Goal: Task Accomplishment & Management: Use online tool/utility

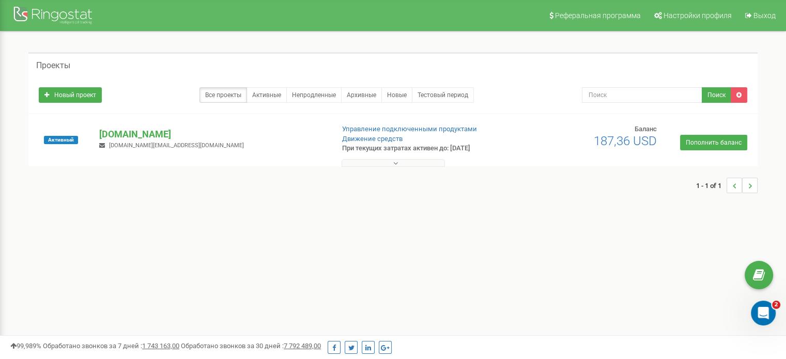
click at [401, 162] on button at bounding box center [393, 163] width 103 height 8
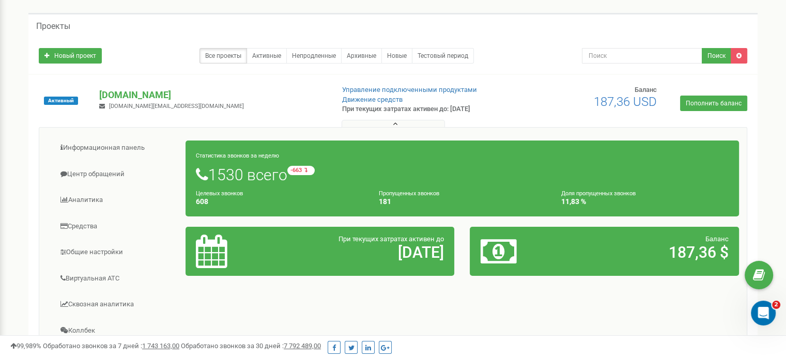
scroll to position [103, 0]
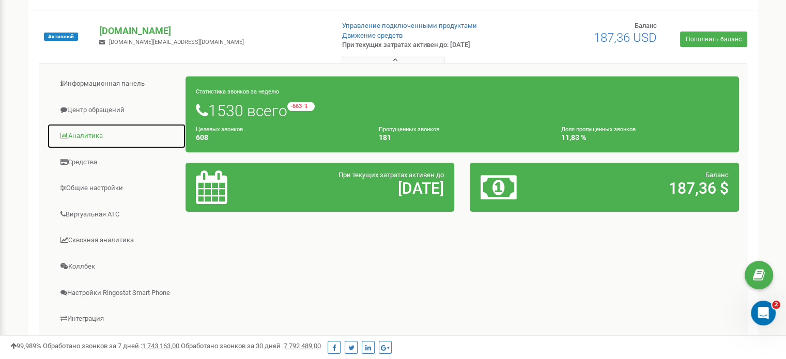
click at [95, 134] on link "Аналитика" at bounding box center [116, 135] width 139 height 25
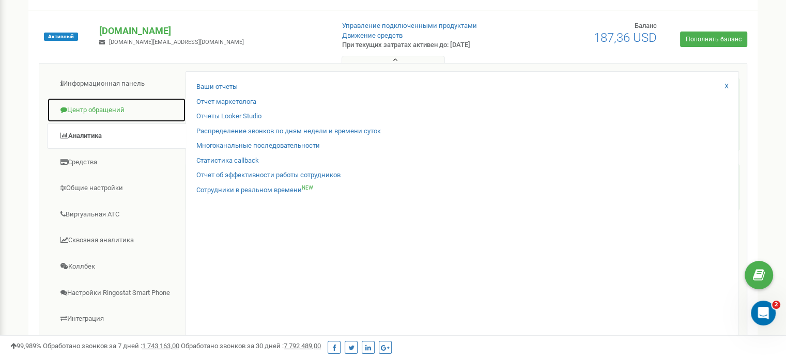
click at [103, 109] on link "Центр обращений" at bounding box center [116, 110] width 139 height 25
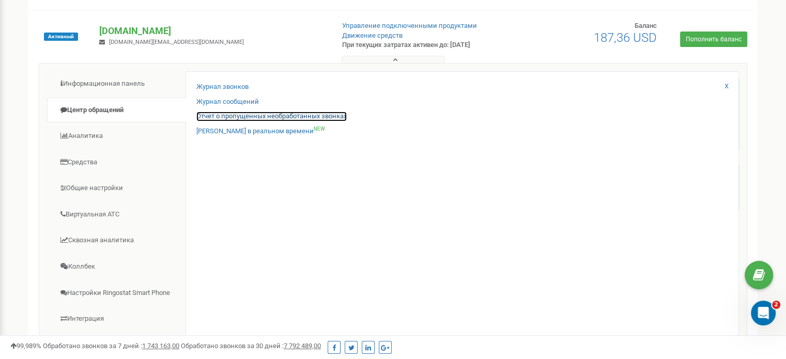
click at [252, 117] on link "Отчет о пропущенных необработанных звонках" at bounding box center [271, 117] width 150 height 10
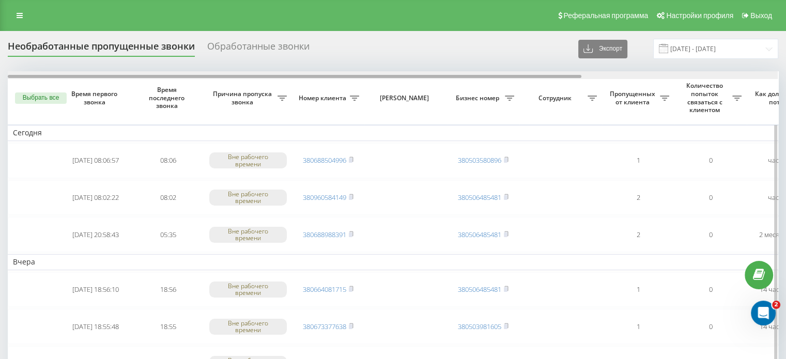
drag, startPoint x: 276, startPoint y: 75, endPoint x: 174, endPoint y: 83, distance: 102.6
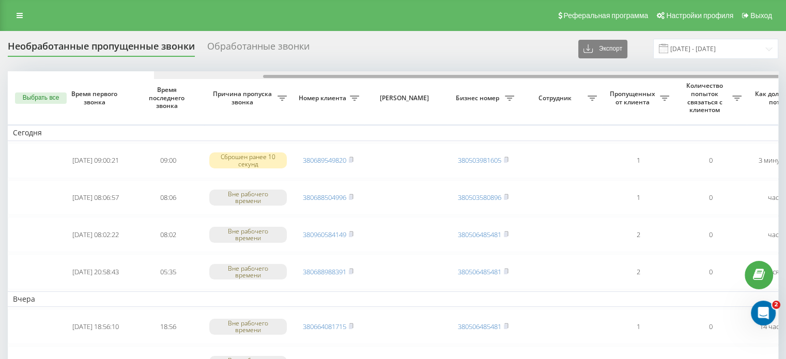
drag, startPoint x: 366, startPoint y: 75, endPoint x: 355, endPoint y: 70, distance: 12.7
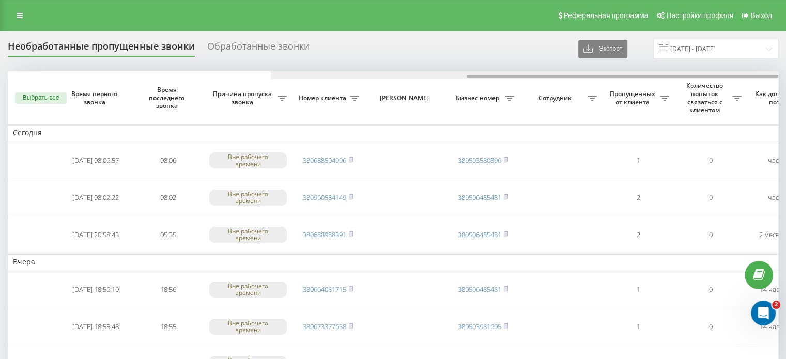
scroll to position [0, 263]
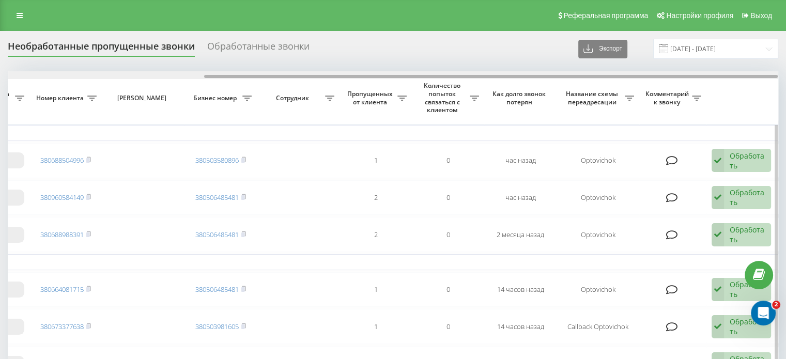
drag, startPoint x: 453, startPoint y: 74, endPoint x: 590, endPoint y: 76, distance: 137.0
click at [589, 74] on div at bounding box center [393, 75] width 770 height 8
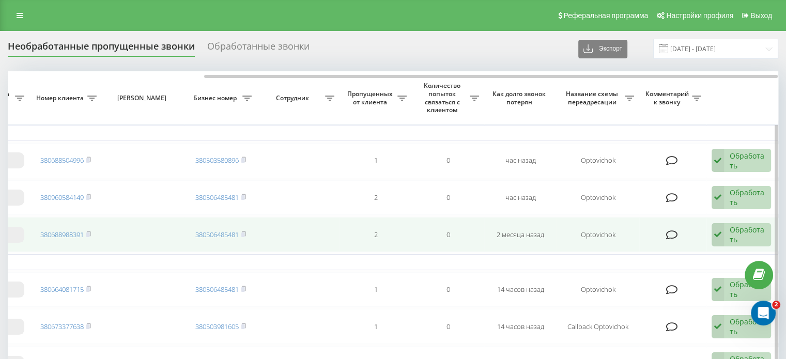
click at [108, 240] on td at bounding box center [143, 234] width 83 height 35
click at [90, 236] on span at bounding box center [88, 234] width 5 height 9
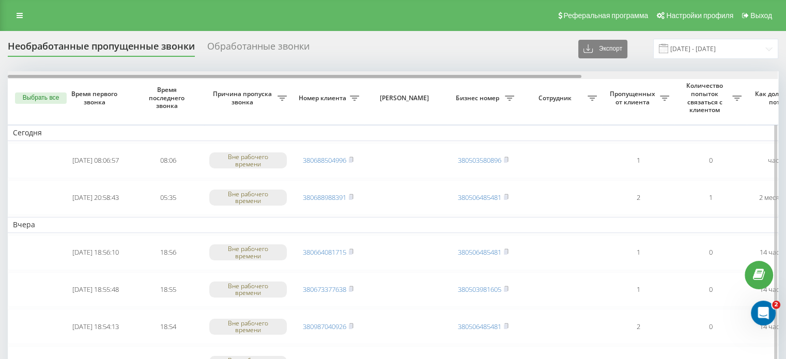
scroll to position [0, 263]
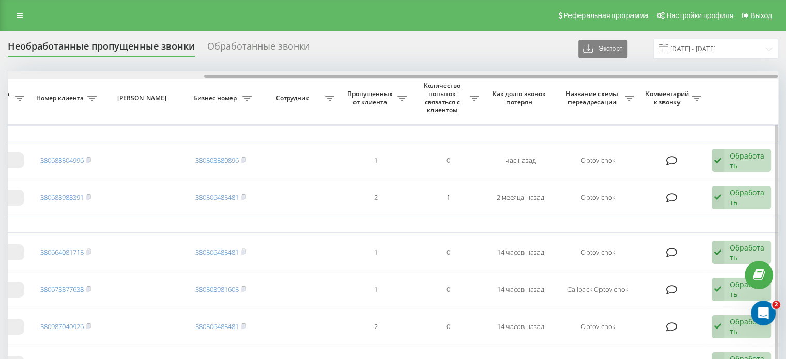
drag, startPoint x: 467, startPoint y: 73, endPoint x: 656, endPoint y: 73, distance: 189.1
click at [656, 73] on div at bounding box center [393, 75] width 770 height 8
drag, startPoint x: 474, startPoint y: 75, endPoint x: 635, endPoint y: 80, distance: 160.8
drag, startPoint x: 505, startPoint y: 73, endPoint x: 256, endPoint y: 74, distance: 248.6
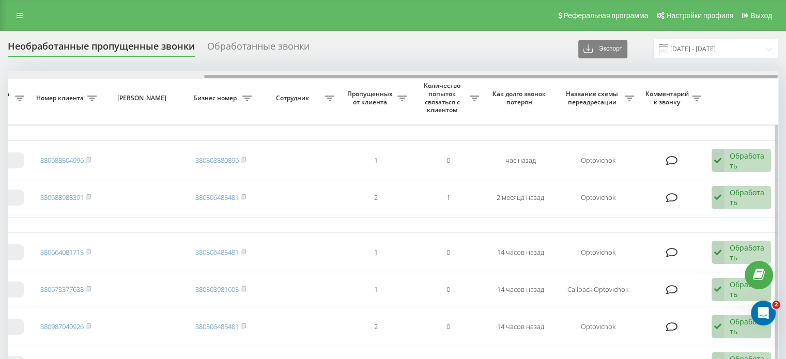
click at [257, 74] on div at bounding box center [393, 75] width 770 height 8
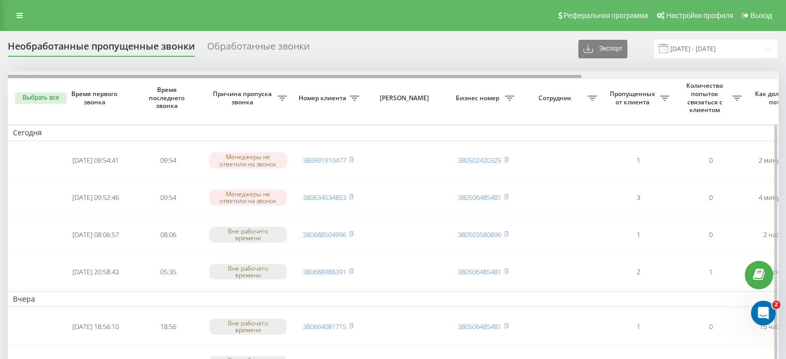
scroll to position [0, 263]
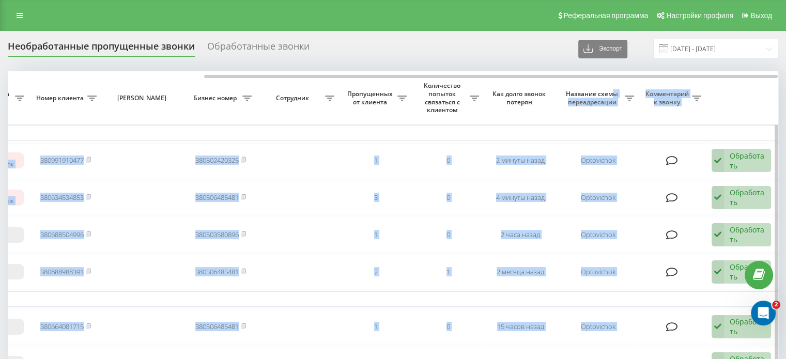
drag, startPoint x: 373, startPoint y: 73, endPoint x: 643, endPoint y: 89, distance: 271.2
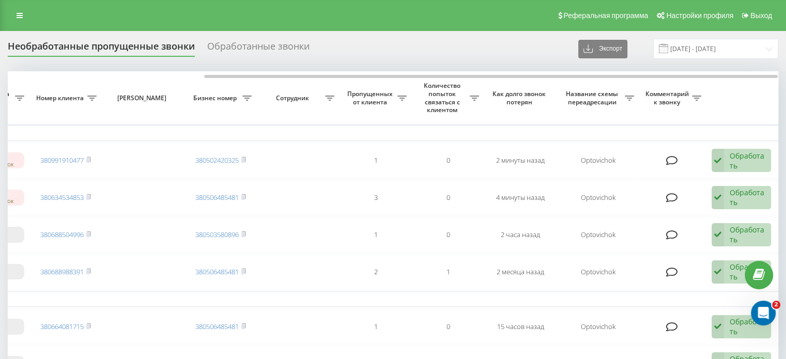
click at [481, 54] on div "Необработанные пропущенные звонки Обработанные звонки Экспорт .csv .xlsx 20.08.…" at bounding box center [393, 49] width 770 height 20
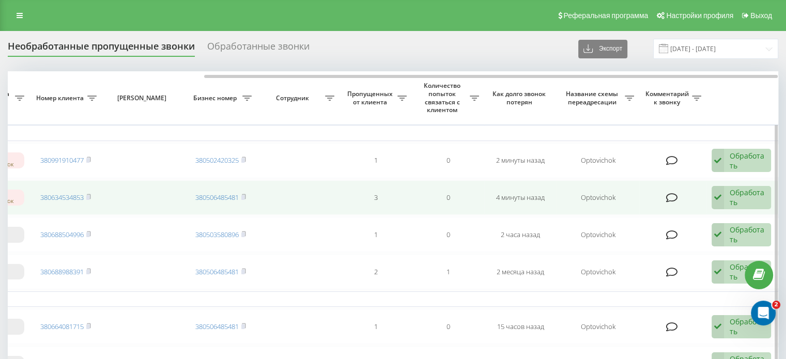
click at [754, 189] on div "Обработать" at bounding box center [748, 198] width 36 height 20
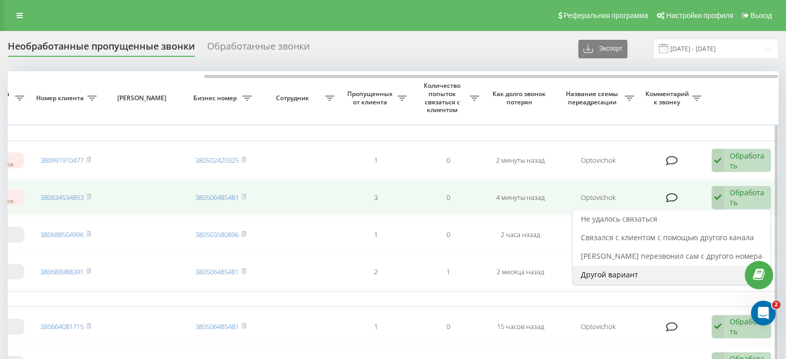
click at [677, 268] on div "Другой вариант" at bounding box center [672, 275] width 198 height 19
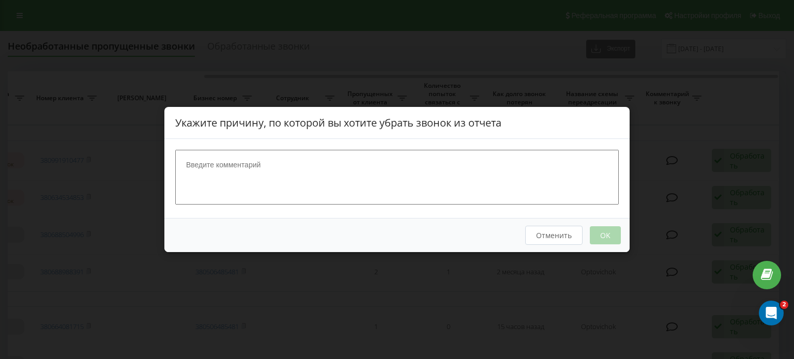
click at [370, 175] on textarea at bounding box center [396, 177] width 443 height 55
drag, startPoint x: 218, startPoint y: 163, endPoint x: 175, endPoint y: 164, distance: 42.9
click at [175, 164] on div "Каже, що не телефонував нам" at bounding box center [396, 178] width 465 height 79
drag, startPoint x: 267, startPoint y: 163, endPoint x: 171, endPoint y: 163, distance: 96.1
click at [171, 163] on div "не телефонував нам" at bounding box center [396, 178] width 465 height 79
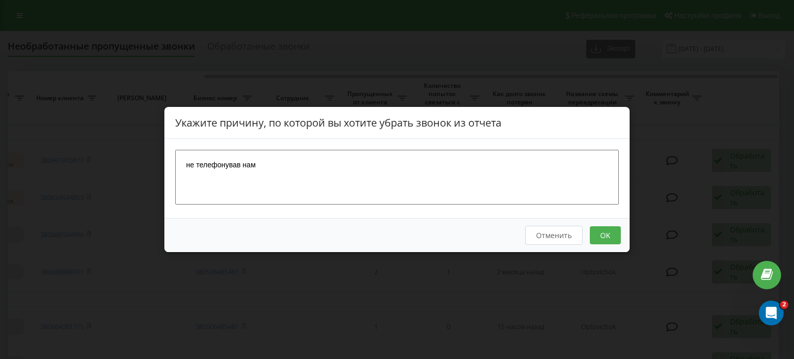
type textarea "не телефонував нам"
click at [607, 236] on button "OK" at bounding box center [605, 235] width 31 height 18
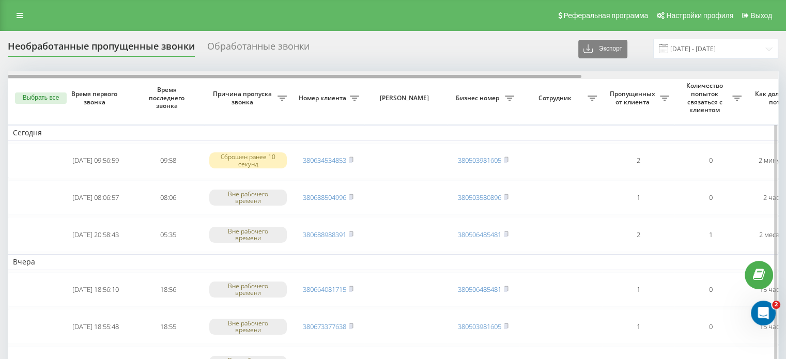
drag, startPoint x: 536, startPoint y: 75, endPoint x: 321, endPoint y: 81, distance: 215.0
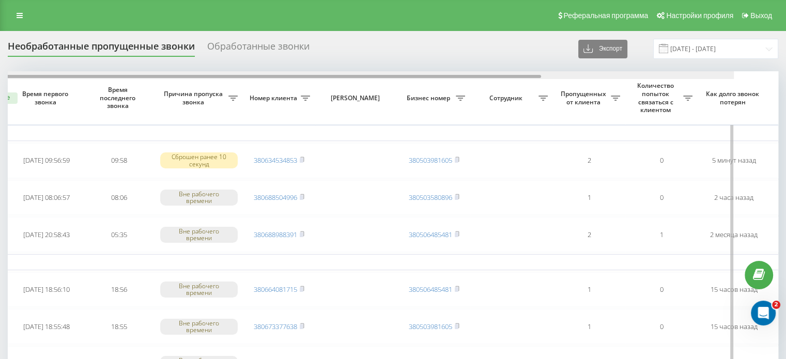
scroll to position [0, 263]
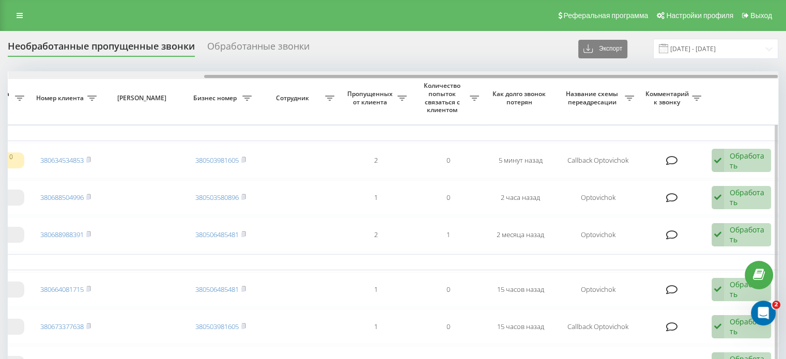
drag, startPoint x: 435, startPoint y: 78, endPoint x: 676, endPoint y: 76, distance: 241.3
click at [676, 76] on div at bounding box center [491, 76] width 574 height 3
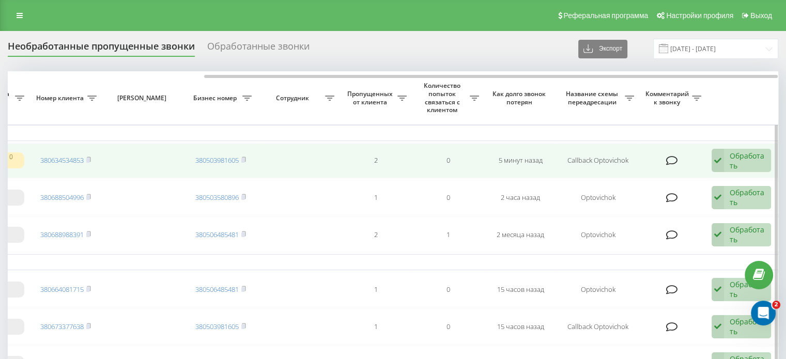
click at [745, 155] on div "Обработать" at bounding box center [748, 161] width 36 height 20
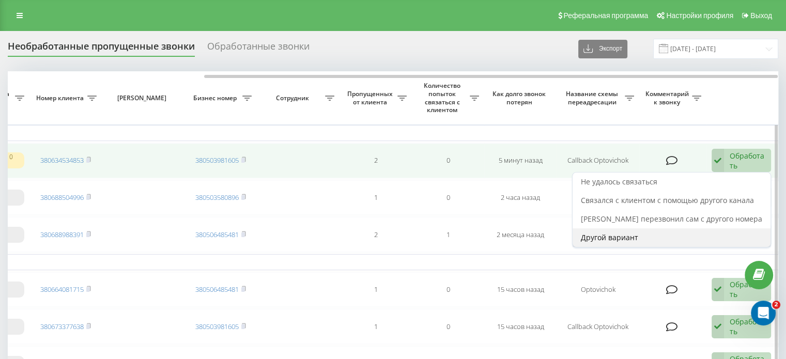
click at [653, 235] on div "Другой вариант" at bounding box center [672, 237] width 198 height 19
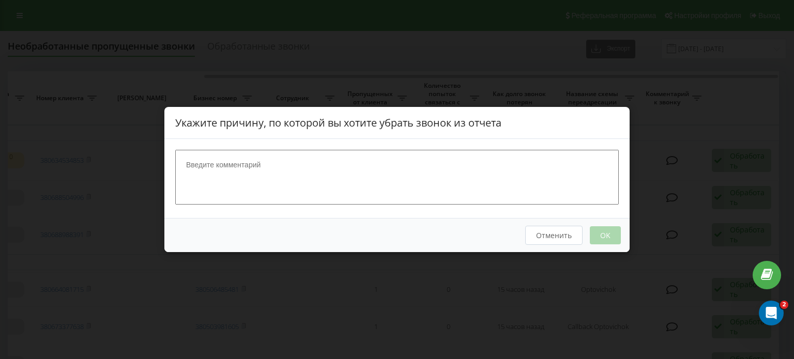
click at [327, 188] on textarea at bounding box center [396, 177] width 443 height 55
type textarea "не телефонував"
click at [606, 236] on button "OK" at bounding box center [605, 235] width 31 height 18
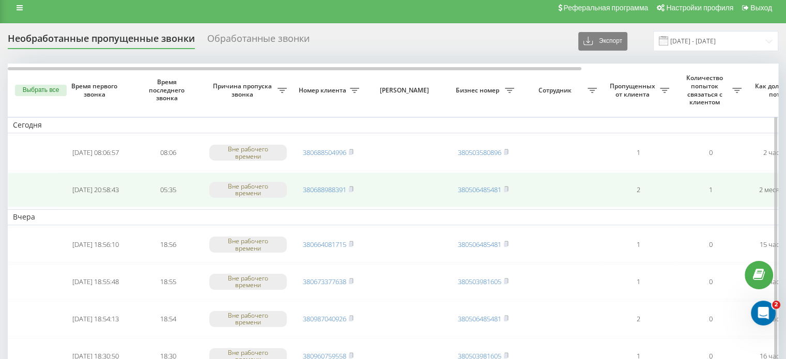
scroll to position [37, 0]
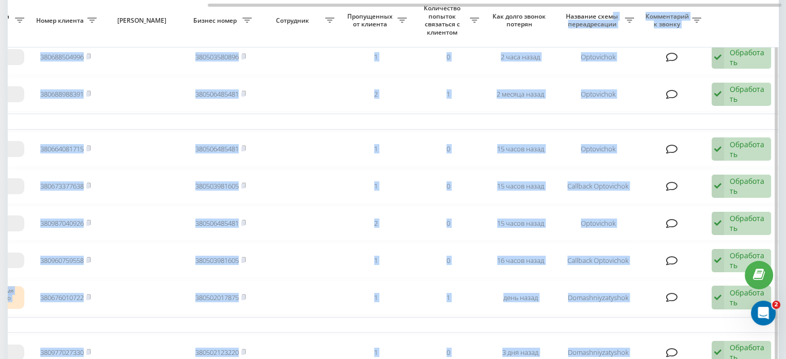
scroll to position [102, 0]
drag, startPoint x: 437, startPoint y: 7, endPoint x: 627, endPoint y: 10, distance: 190.2
click at [646, 122] on td "Вчера" at bounding box center [261, 123] width 1033 height 16
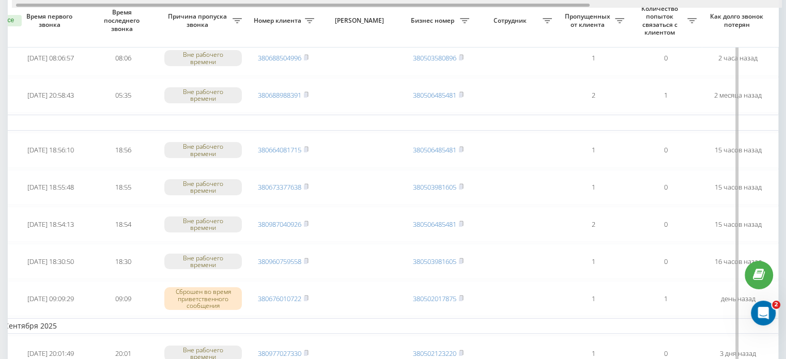
scroll to position [0, 0]
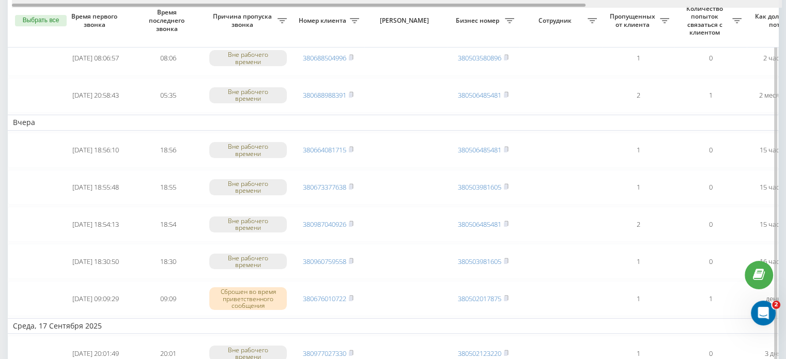
drag, startPoint x: 435, startPoint y: 4, endPoint x: 223, endPoint y: 9, distance: 212.4
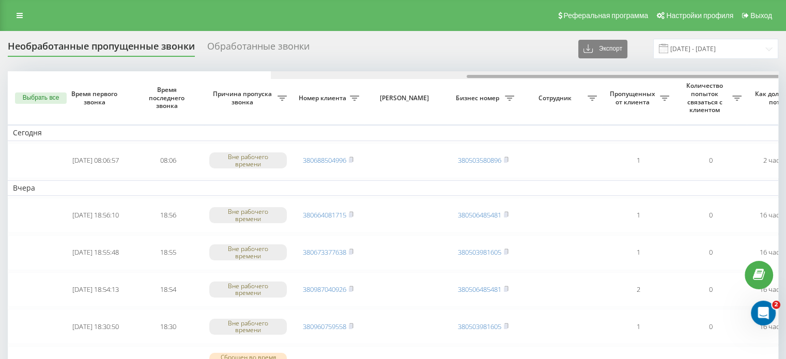
scroll to position [0, 263]
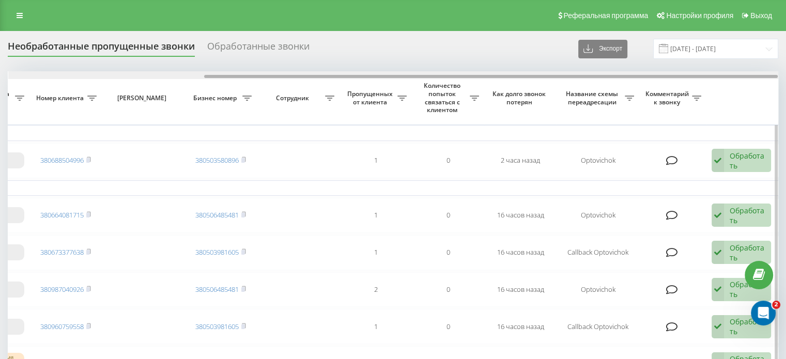
drag, startPoint x: 414, startPoint y: 74, endPoint x: 678, endPoint y: 78, distance: 264.1
click at [678, 78] on div at bounding box center [393, 75] width 770 height 8
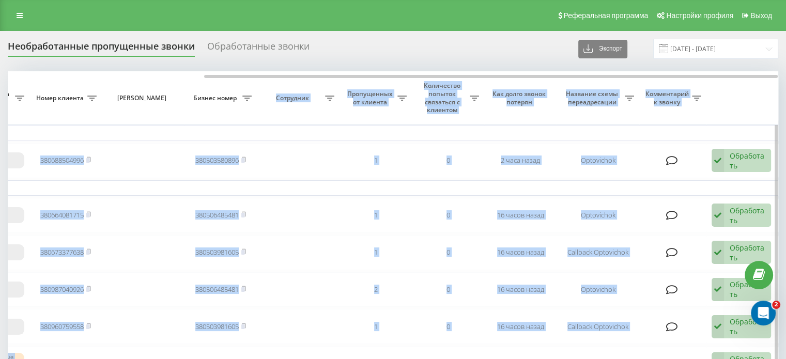
drag, startPoint x: 539, startPoint y: 74, endPoint x: 296, endPoint y: 76, distance: 242.9
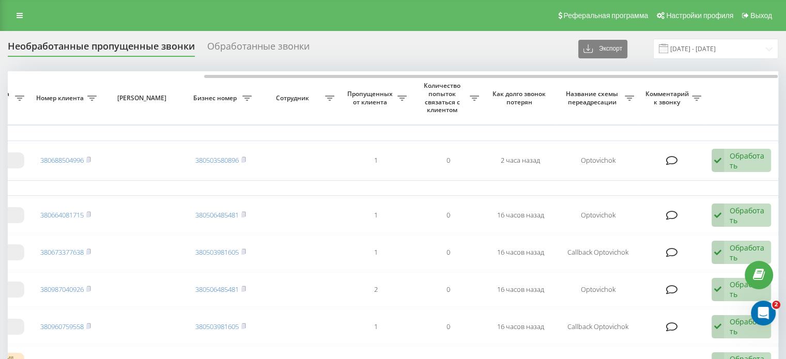
click at [436, 43] on div "Необработанные пропущенные звонки Обработанные звонки Экспорт .csv .xlsx [DATE]…" at bounding box center [393, 49] width 770 height 20
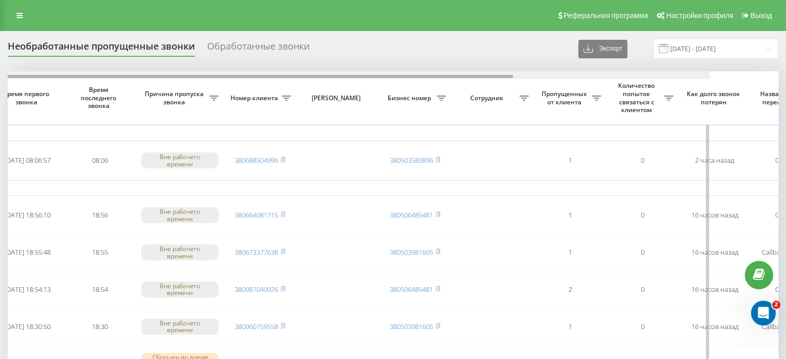
scroll to position [0, 0]
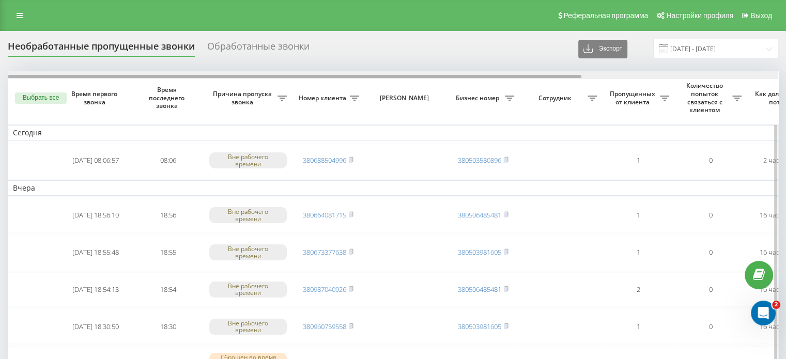
drag, startPoint x: 411, startPoint y: 76, endPoint x: 112, endPoint y: 87, distance: 299.9
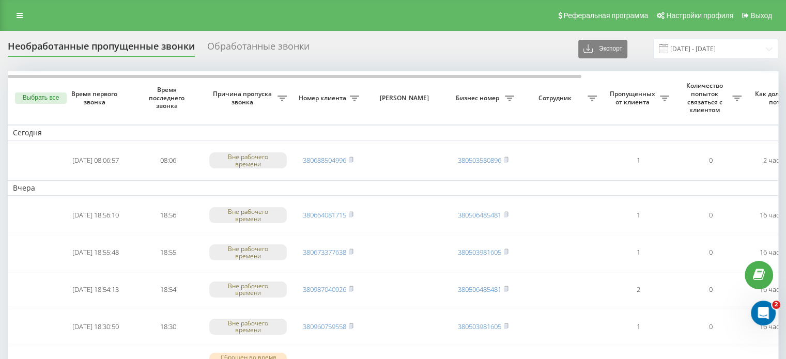
click at [264, 51] on div "Обработанные звонки" at bounding box center [258, 49] width 102 height 16
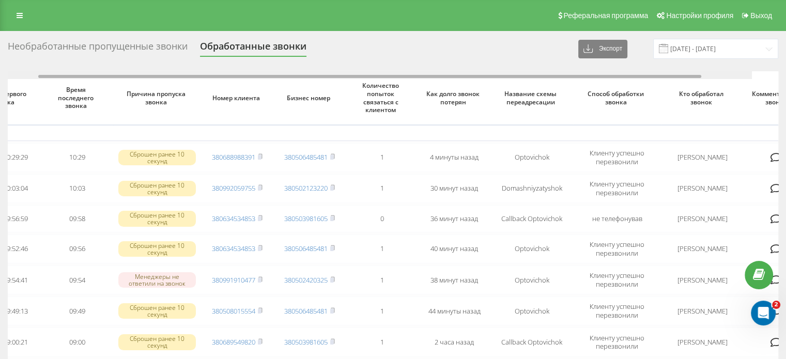
scroll to position [0, 123]
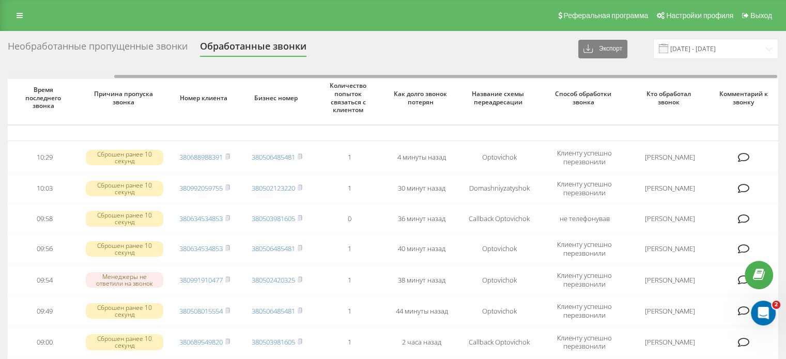
drag, startPoint x: 420, startPoint y: 76, endPoint x: 563, endPoint y: 92, distance: 144.0
click at [563, 92] on div "Время первого звонка Время последнего звонка Причина пропуска звонка Номер клие…" at bounding box center [393, 356] width 770 height 570
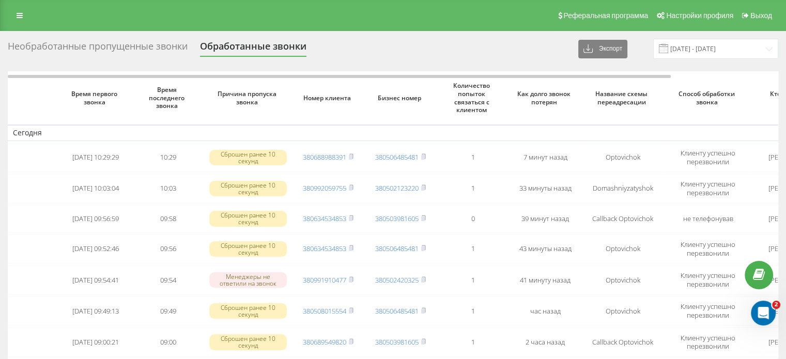
click at [157, 55] on div "Необработанные пропущенные звонки" at bounding box center [98, 49] width 180 height 16
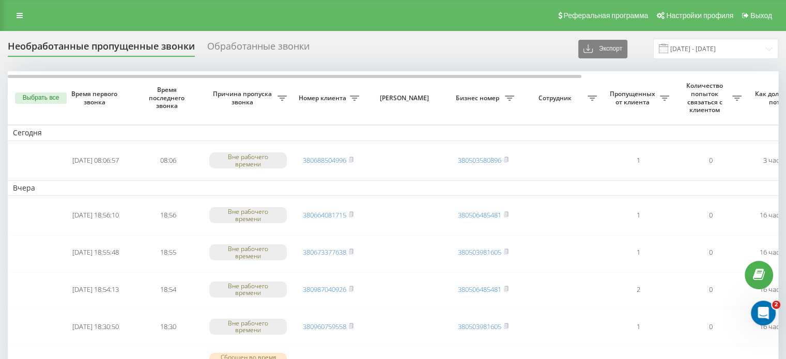
drag, startPoint x: 265, startPoint y: 47, endPoint x: 303, endPoint y: 61, distance: 40.4
click at [265, 47] on div "Обработанные звонки" at bounding box center [258, 49] width 102 height 16
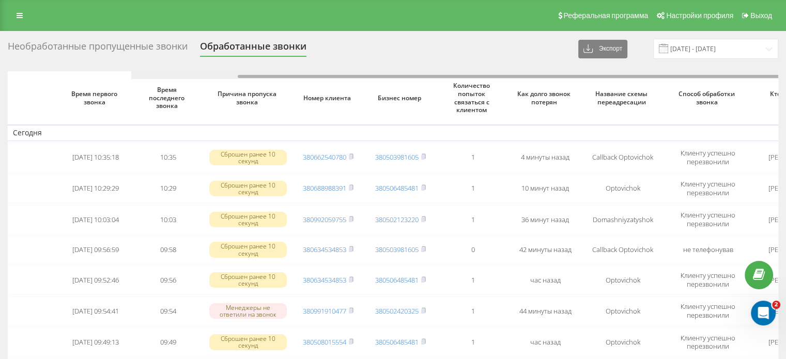
scroll to position [0, 123]
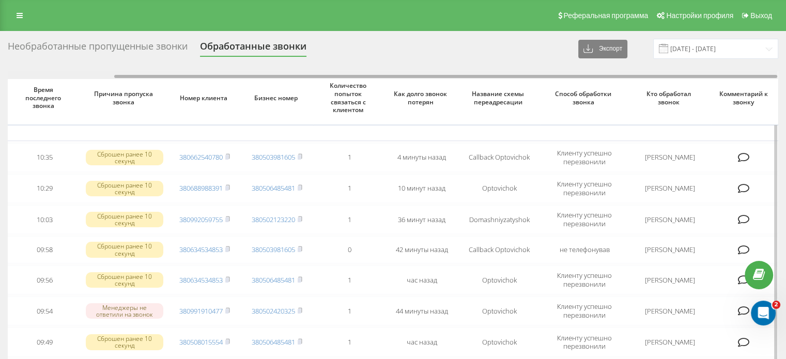
drag, startPoint x: 399, startPoint y: 73, endPoint x: 522, endPoint y: 73, distance: 123.5
click at [522, 73] on div at bounding box center [393, 75] width 770 height 8
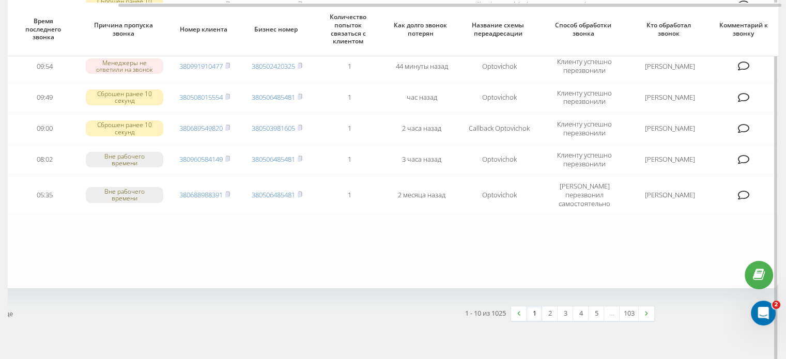
scroll to position [254, 0]
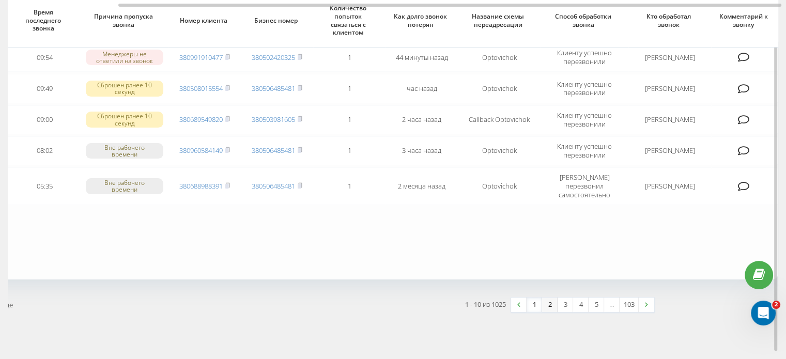
click at [544, 298] on link "2" at bounding box center [550, 305] width 16 height 14
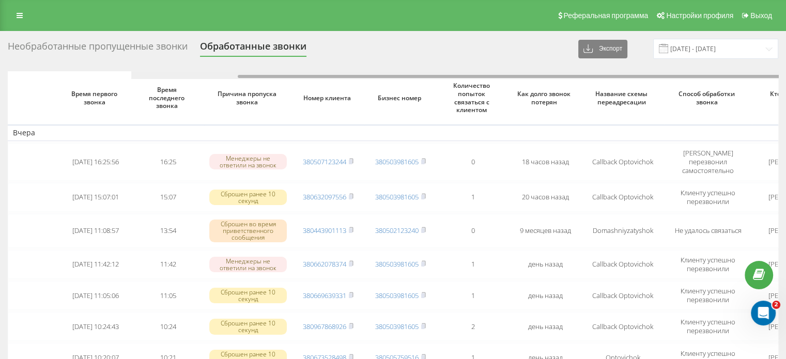
drag, startPoint x: 552, startPoint y: 75, endPoint x: 427, endPoint y: 88, distance: 125.7
click at [427, 87] on div "Время первого звонка Время последнего звонка Причина пропуска звонка Номер клие…" at bounding box center [393, 346] width 770 height 550
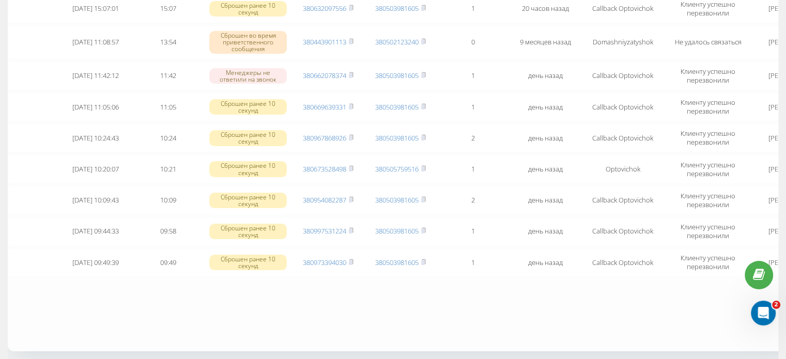
scroll to position [259, 0]
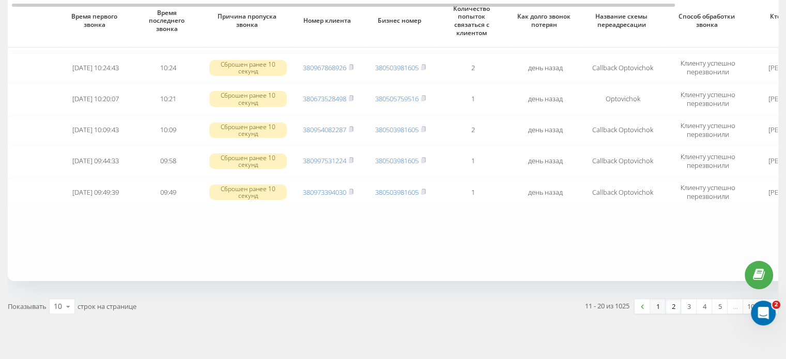
click at [655, 299] on link "1" at bounding box center [658, 306] width 16 height 14
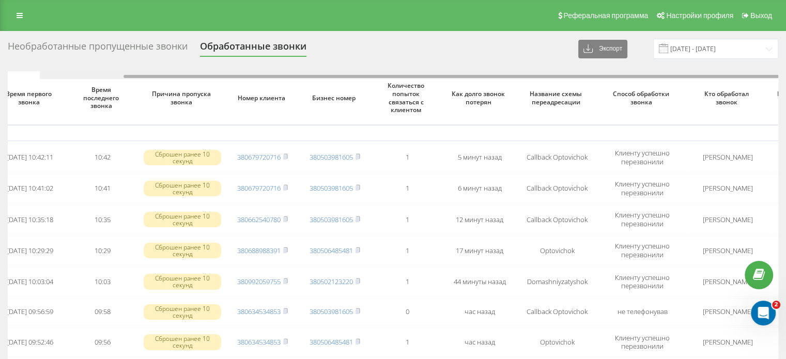
scroll to position [0, 123]
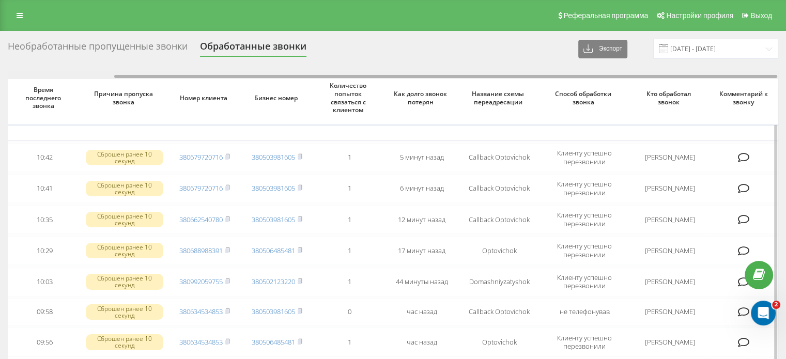
drag, startPoint x: 411, startPoint y: 75, endPoint x: 567, endPoint y: 78, distance: 155.6
click at [567, 78] on div at bounding box center [393, 75] width 770 height 8
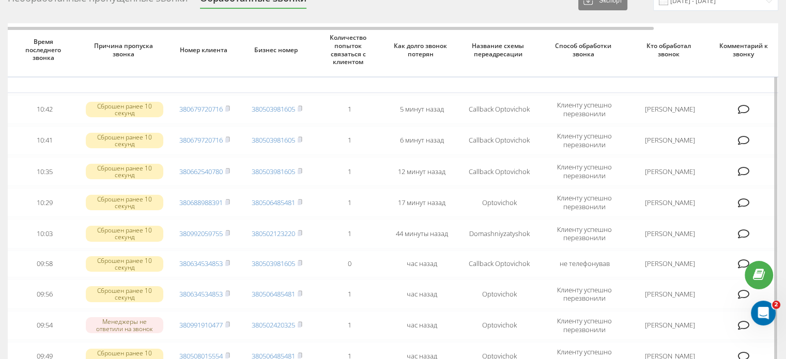
scroll to position [0, 0]
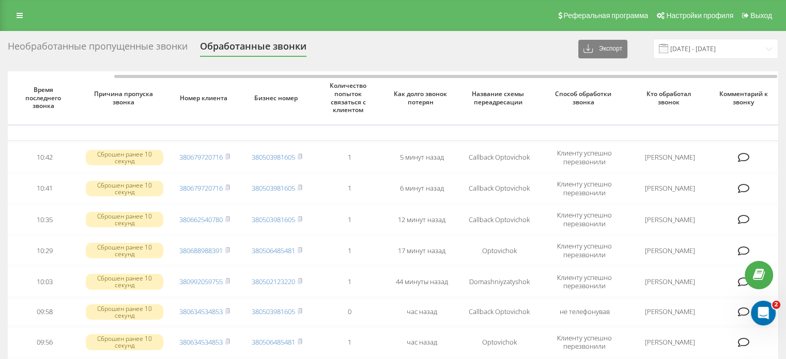
click at [136, 52] on div "Необработанные пропущенные звонки" at bounding box center [98, 49] width 180 height 16
